Goal: Task Accomplishment & Management: Complete application form

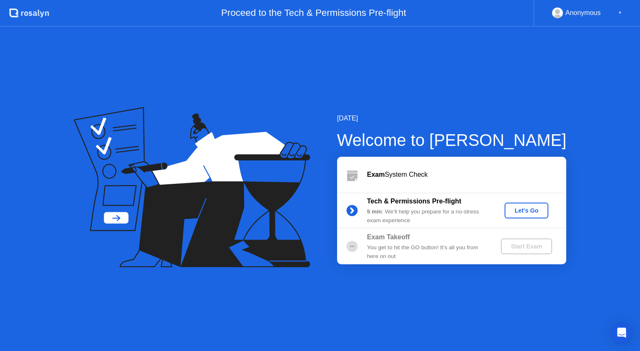
click at [564, 123] on div "[DATE]" at bounding box center [452, 118] width 230 height 10
click at [535, 207] on div "Let's Go" at bounding box center [526, 210] width 37 height 7
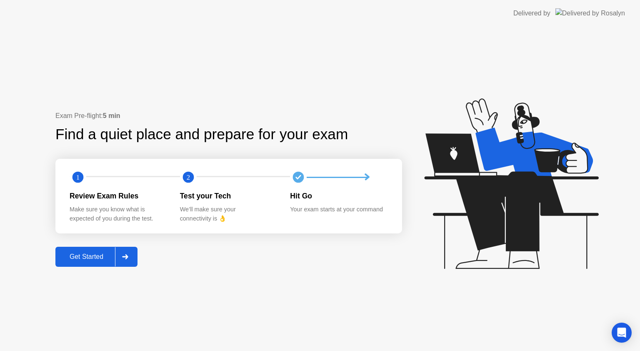
click at [95, 248] on button "Get Started" at bounding box center [96, 257] width 82 height 20
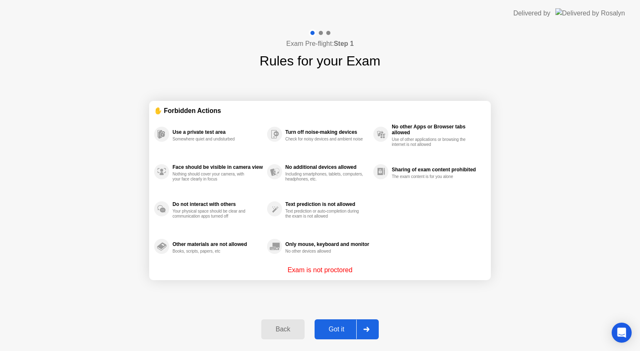
click at [343, 328] on div "Got it" at bounding box center [336, 330] width 39 height 8
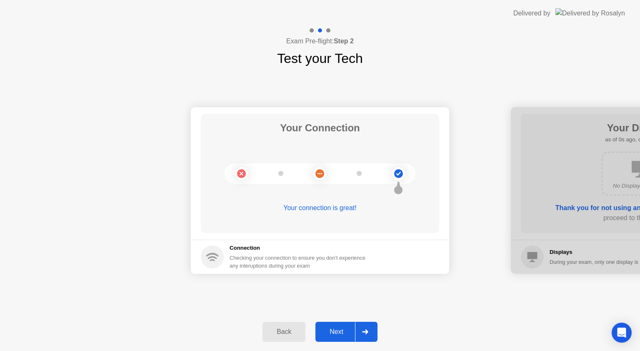
click at [337, 328] on div "Next" at bounding box center [336, 332] width 37 height 8
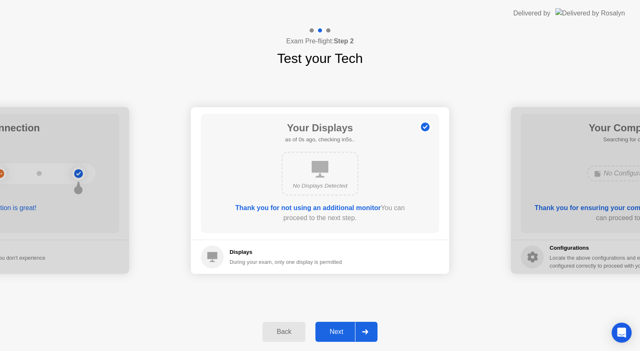
click at [337, 328] on div "Next" at bounding box center [336, 332] width 37 height 8
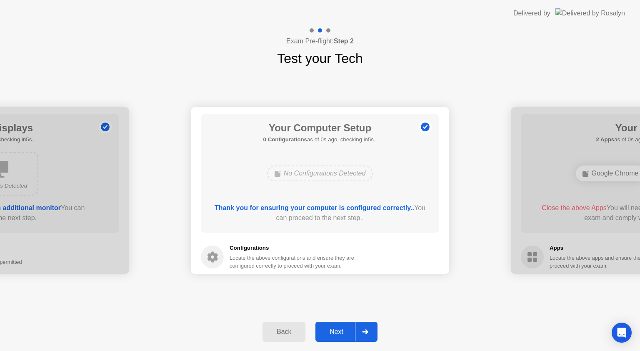
click at [337, 328] on div "Next" at bounding box center [336, 332] width 37 height 8
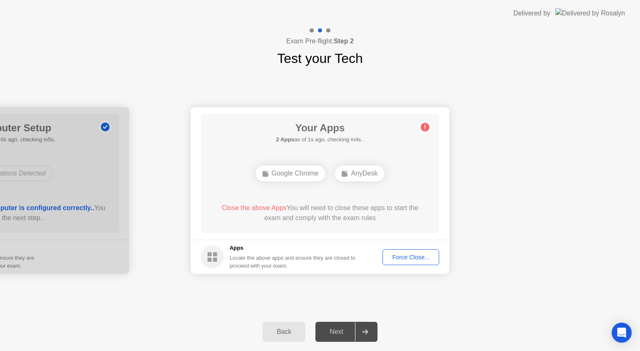
click at [418, 251] on button "Force Close..." at bounding box center [411, 257] width 57 height 16
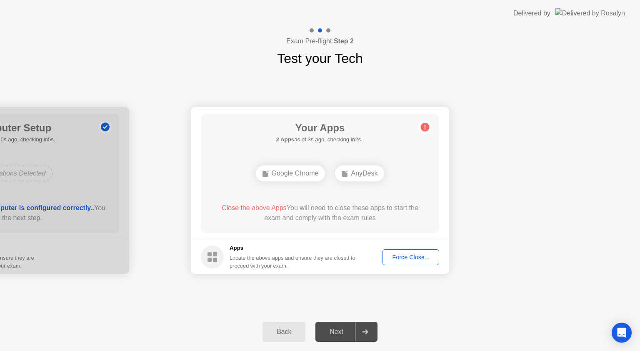
click at [411, 268] on footer "Apps Locate the above apps and ensure they are closed to proceed with your exam…" at bounding box center [320, 257] width 258 height 34
click at [416, 258] on div "Force Close..." at bounding box center [411, 257] width 51 height 7
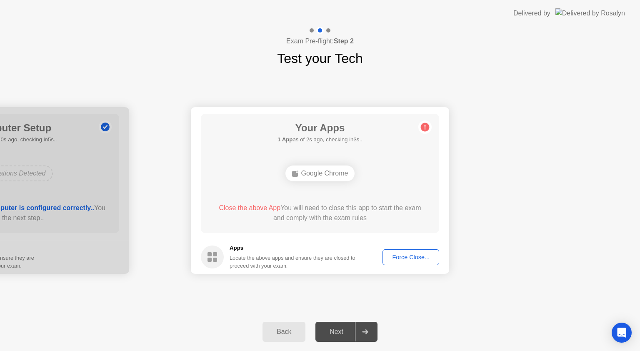
click at [408, 254] on div "Force Close..." at bounding box center [411, 257] width 51 height 7
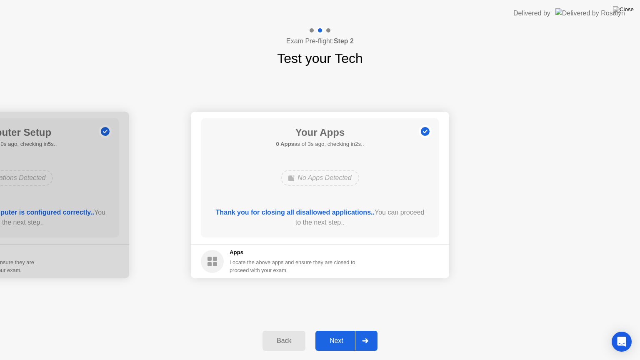
click at [341, 338] on div "Next" at bounding box center [336, 341] width 37 height 8
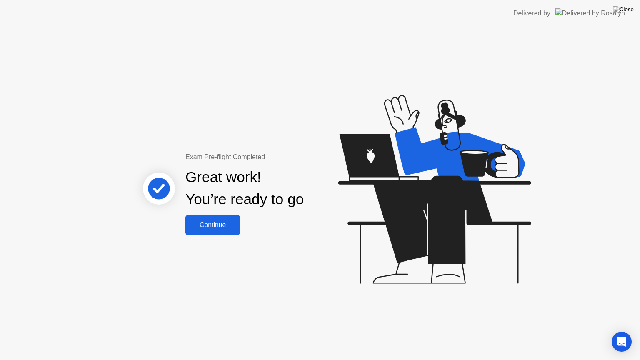
click at [230, 225] on div "Continue" at bounding box center [213, 225] width 50 height 8
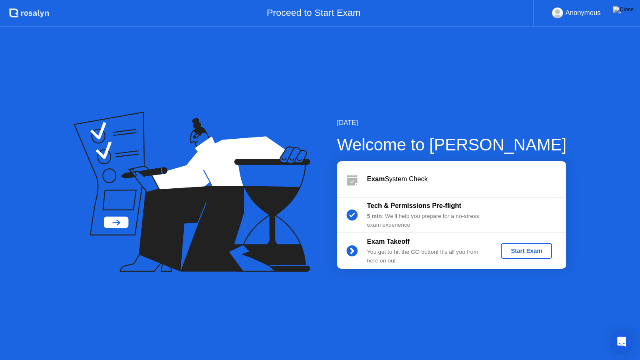
click at [520, 250] on div "Start Exam" at bounding box center [526, 251] width 45 height 7
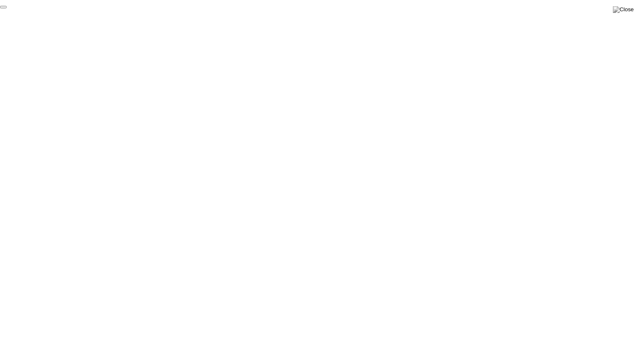
click div "End Proctoring Session"
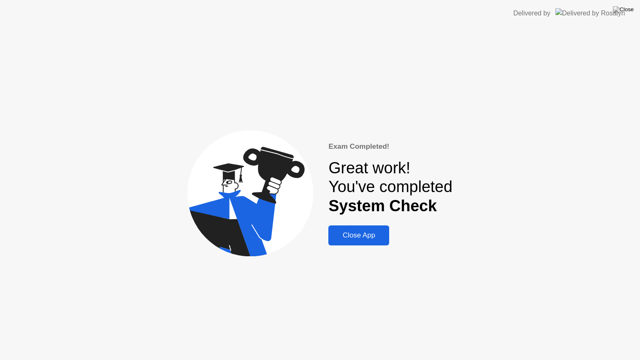
click at [347, 240] on div "Close App" at bounding box center [359, 235] width 56 height 8
